Goal: Information Seeking & Learning: Check status

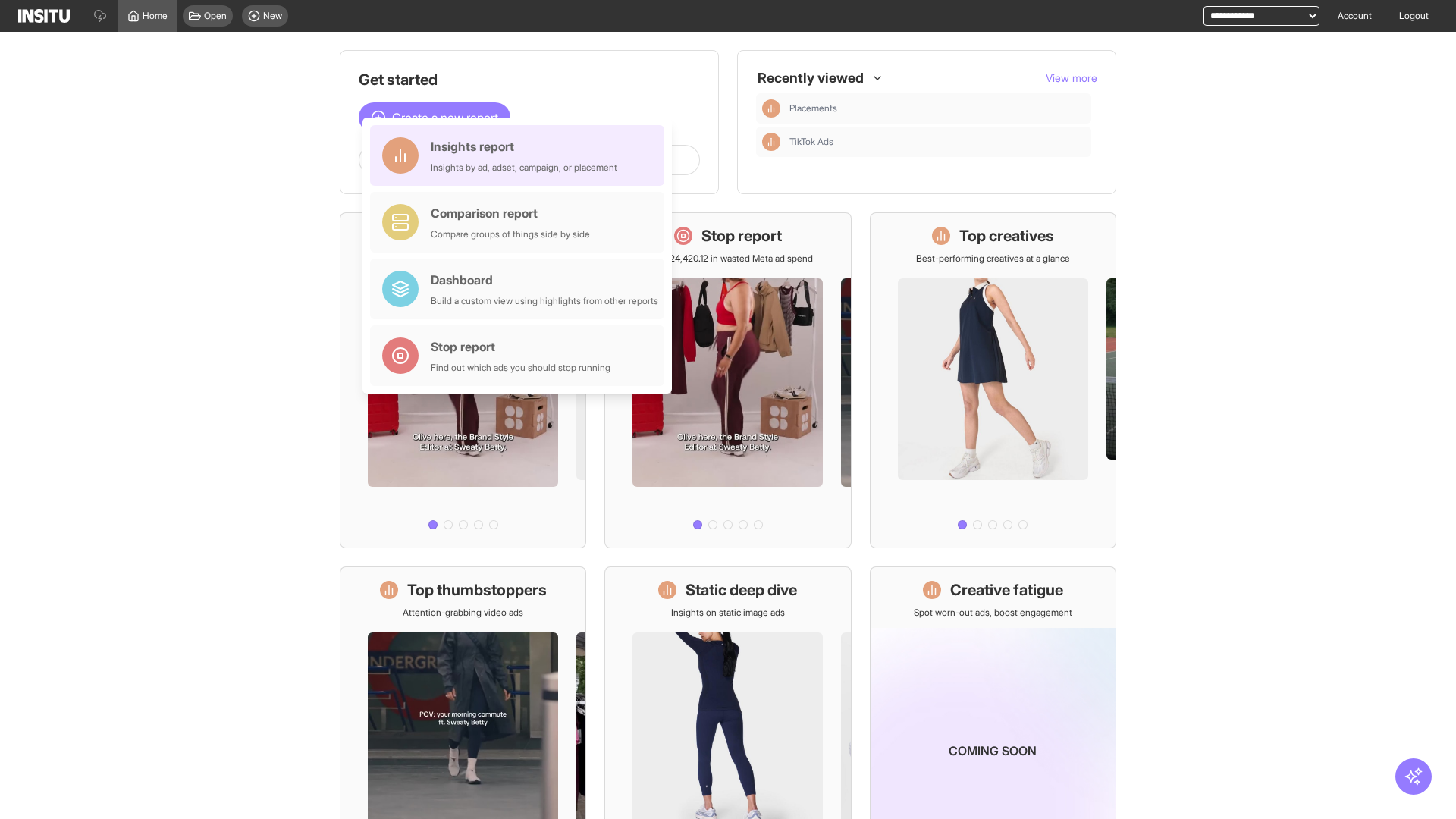
click at [521, 155] on div "Insights report Insights by ad, adset, campaign, or placement" at bounding box center [524, 155] width 187 height 36
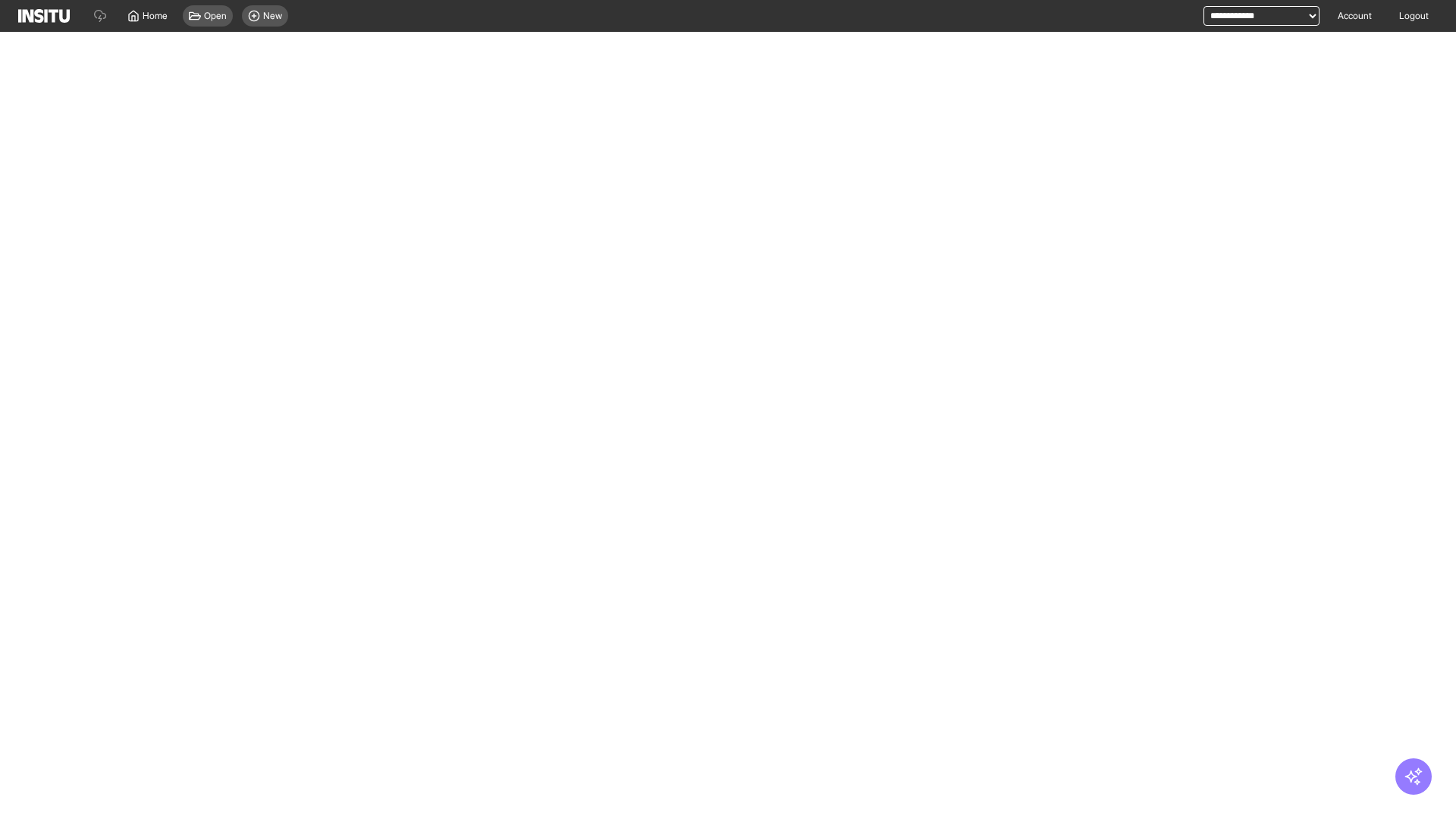
select select "**"
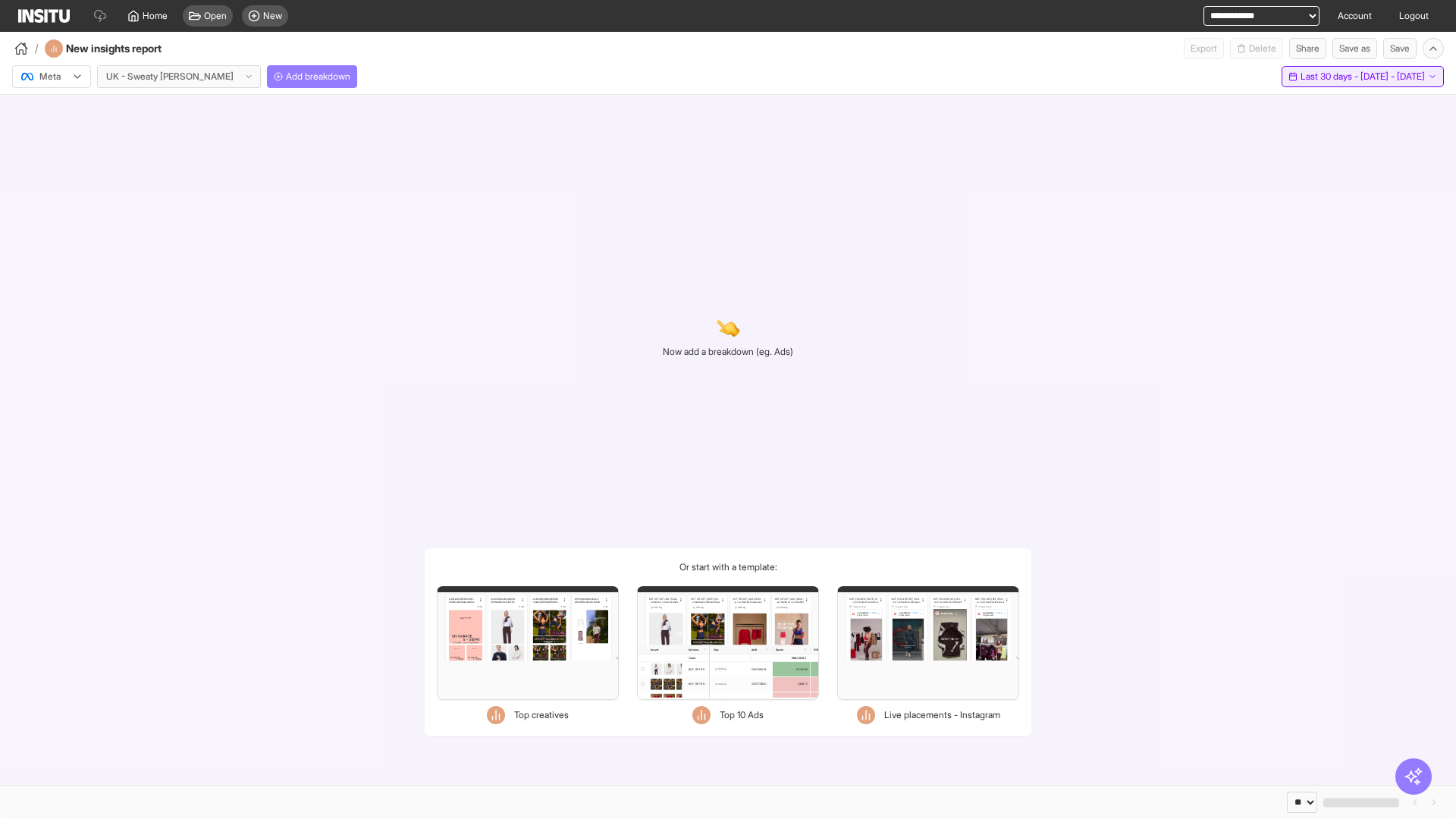
click at [1333, 76] on span "Last 30 days - [DATE] - [DATE]" at bounding box center [1363, 76] width 124 height 12
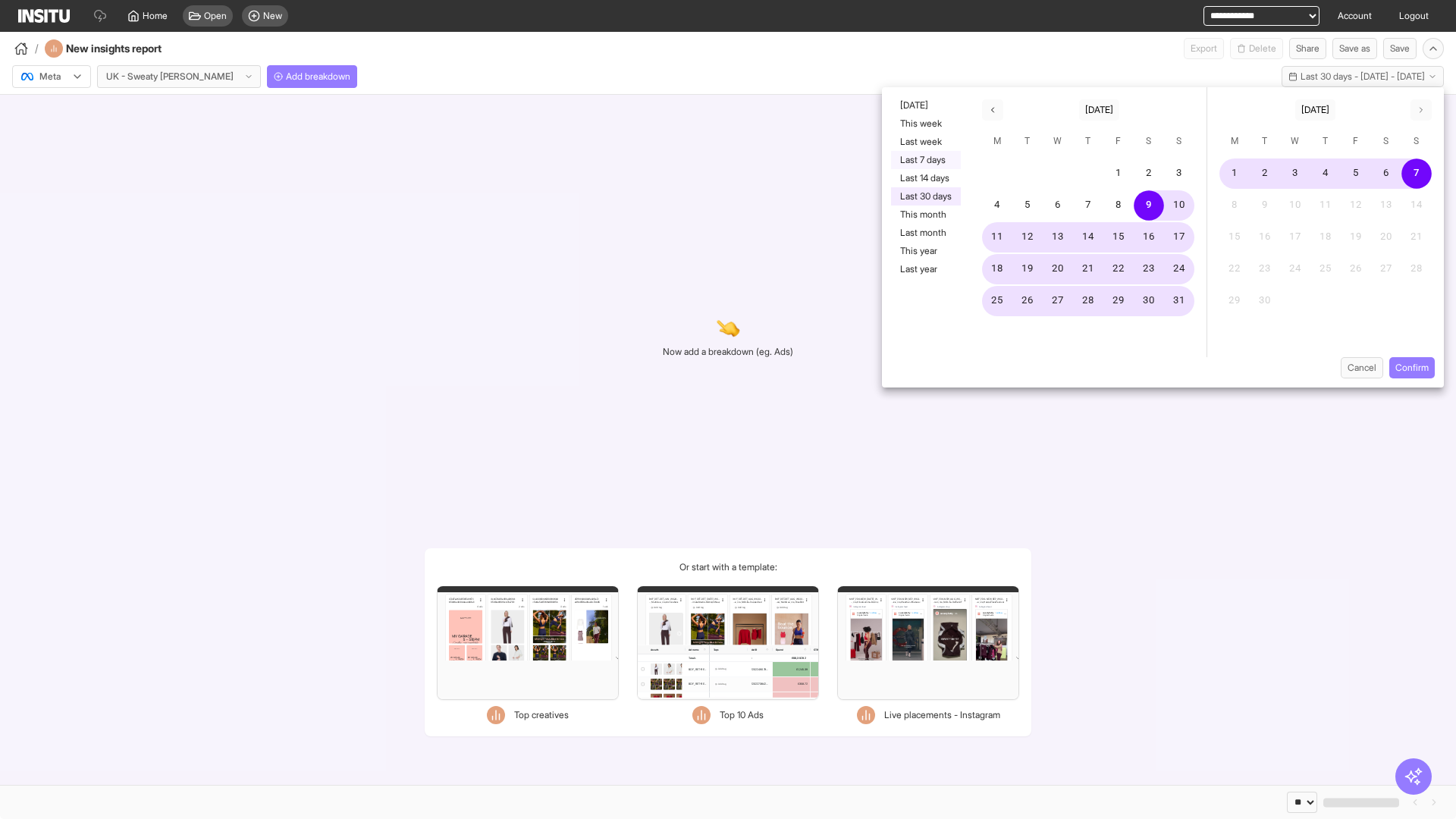
click at [925, 160] on button "Last 7 days" at bounding box center [926, 160] width 70 height 18
